Goal: Information Seeking & Learning: Learn about a topic

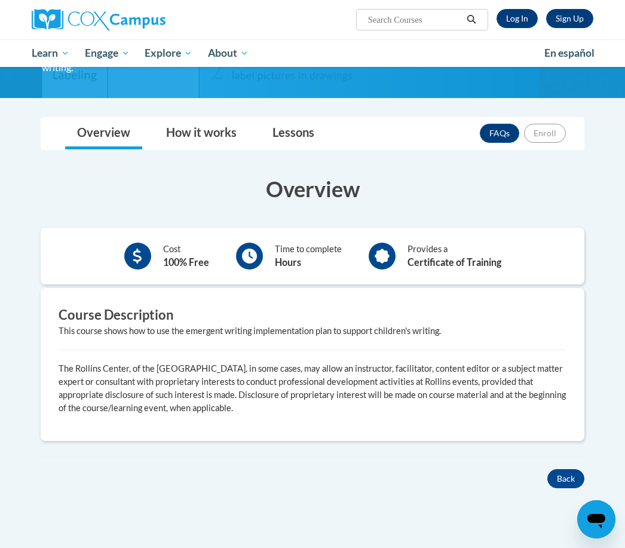
scroll to position [118, 0]
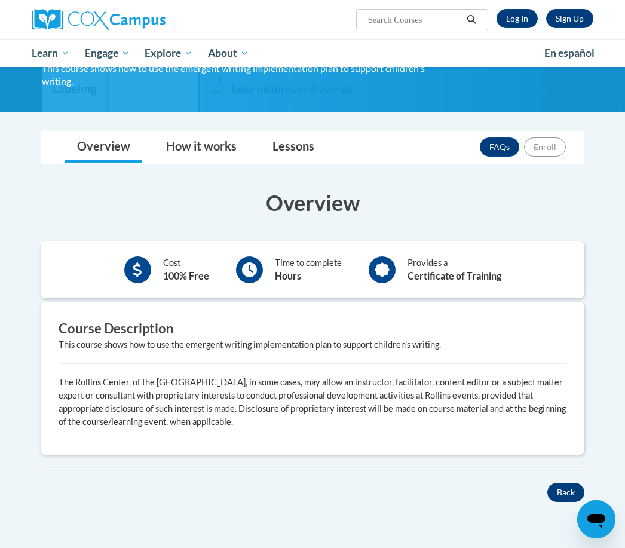
click at [562, 490] on button "Back" at bounding box center [566, 492] width 37 height 19
click at [559, 507] on div "× Close Course Enrollment Please select... × Close × #" at bounding box center [313, 352] width 580 height 444
click at [555, 500] on button "Back" at bounding box center [566, 492] width 37 height 19
click at [578, 494] on button "Back" at bounding box center [566, 492] width 37 height 19
click at [518, 23] on link "Log In" at bounding box center [517, 18] width 41 height 19
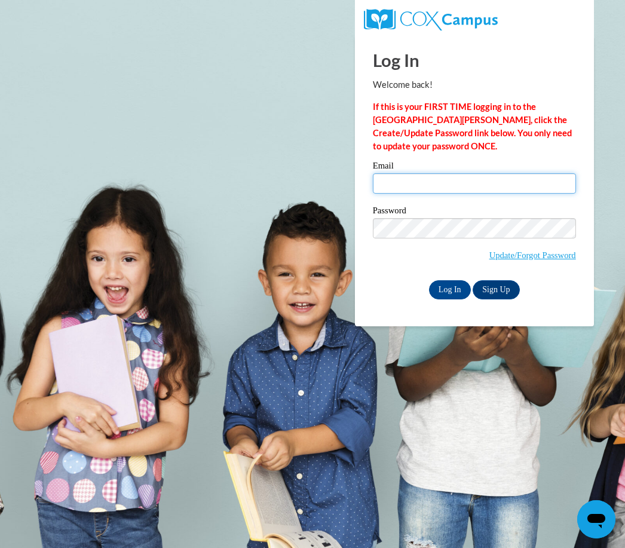
type input "ptb911@yahoo.com"
click at [450, 289] on input "Log In" at bounding box center [450, 289] width 42 height 19
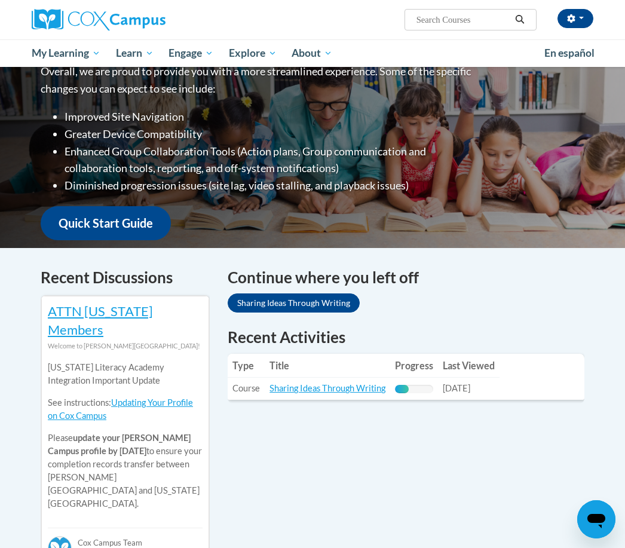
scroll to position [183, 0]
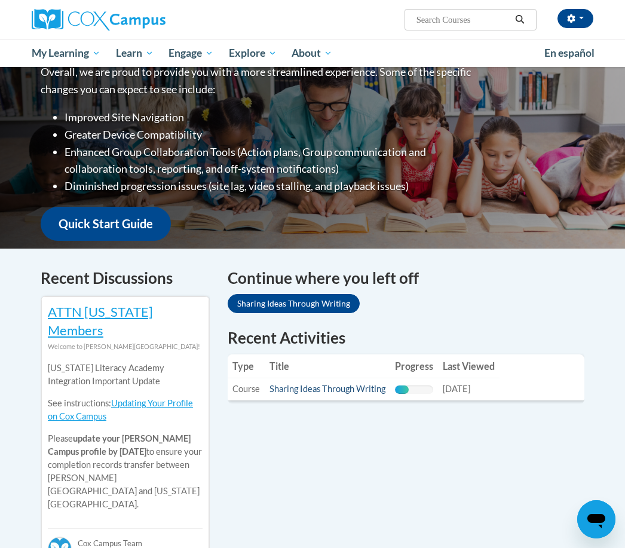
click at [284, 392] on link "Sharing Ideas Through Writing" at bounding box center [328, 389] width 116 height 10
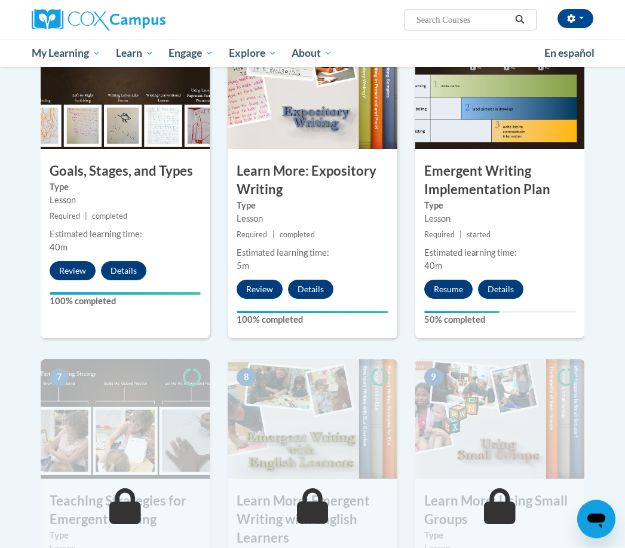
scroll to position [613, 0]
click at [448, 297] on button "Resume" at bounding box center [449, 289] width 48 height 19
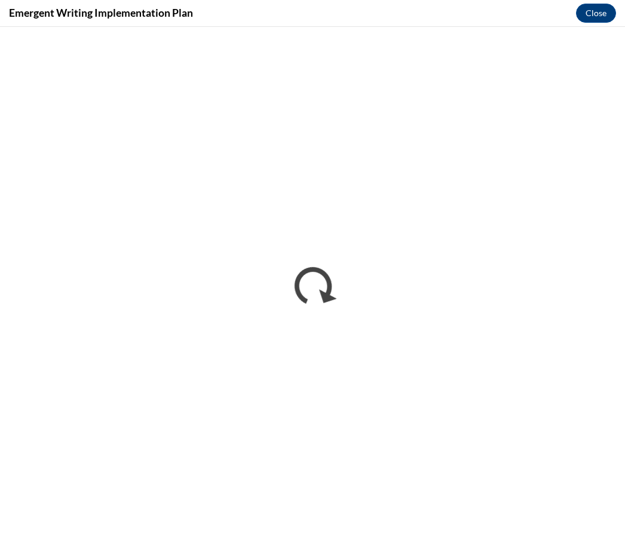
scroll to position [696, 0]
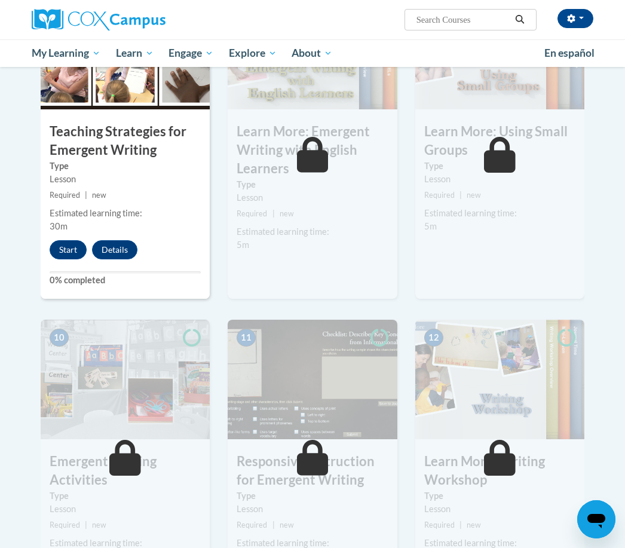
scroll to position [983, 0]
click at [71, 250] on button "Start" at bounding box center [68, 249] width 37 height 19
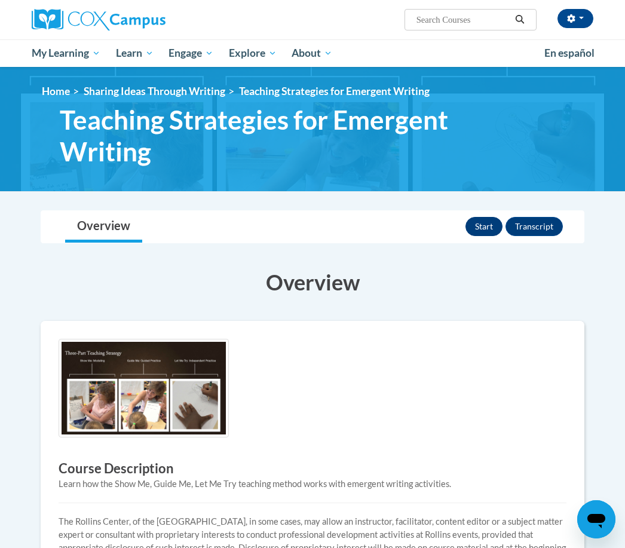
click at [479, 222] on button "Start" at bounding box center [484, 226] width 37 height 19
